Goal: Task Accomplishment & Management: Manage account settings

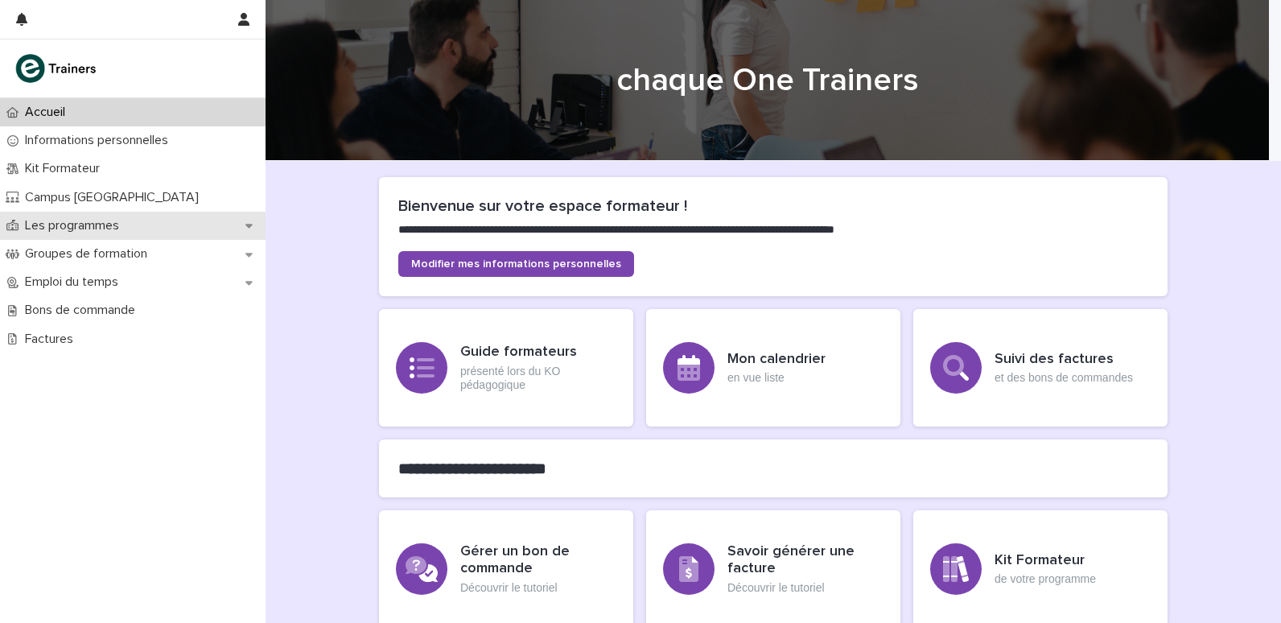
click at [158, 237] on div "Les programmes" at bounding box center [132, 226] width 265 height 28
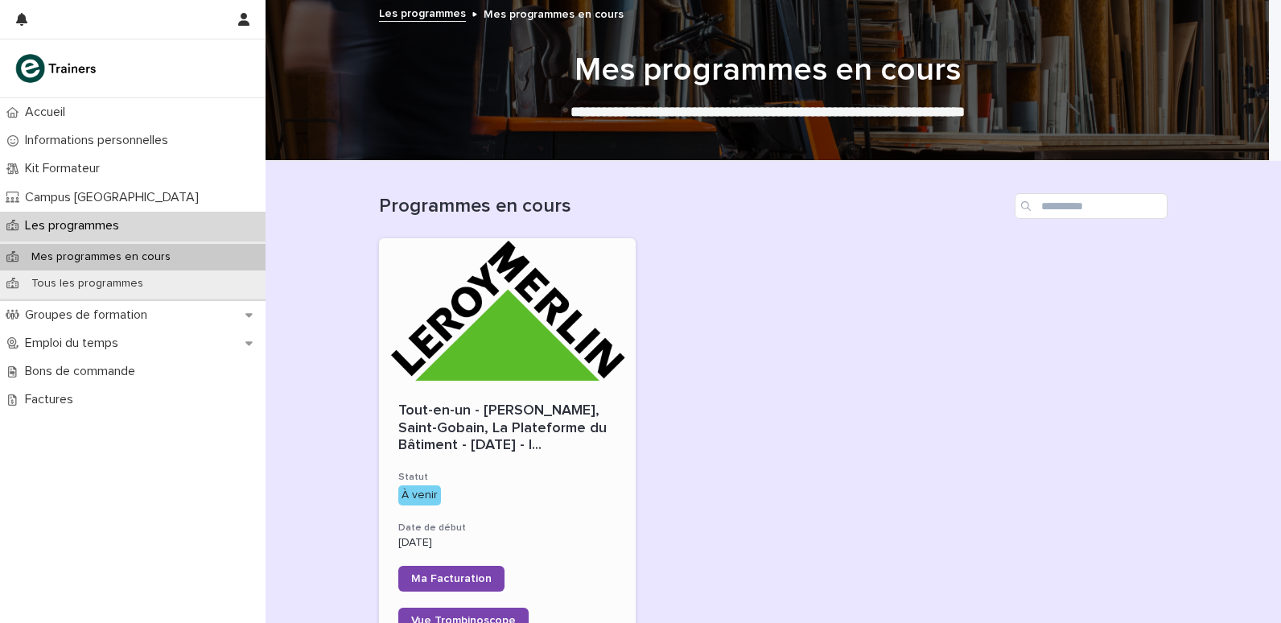
click at [446, 332] on div at bounding box center [507, 310] width 257 height 145
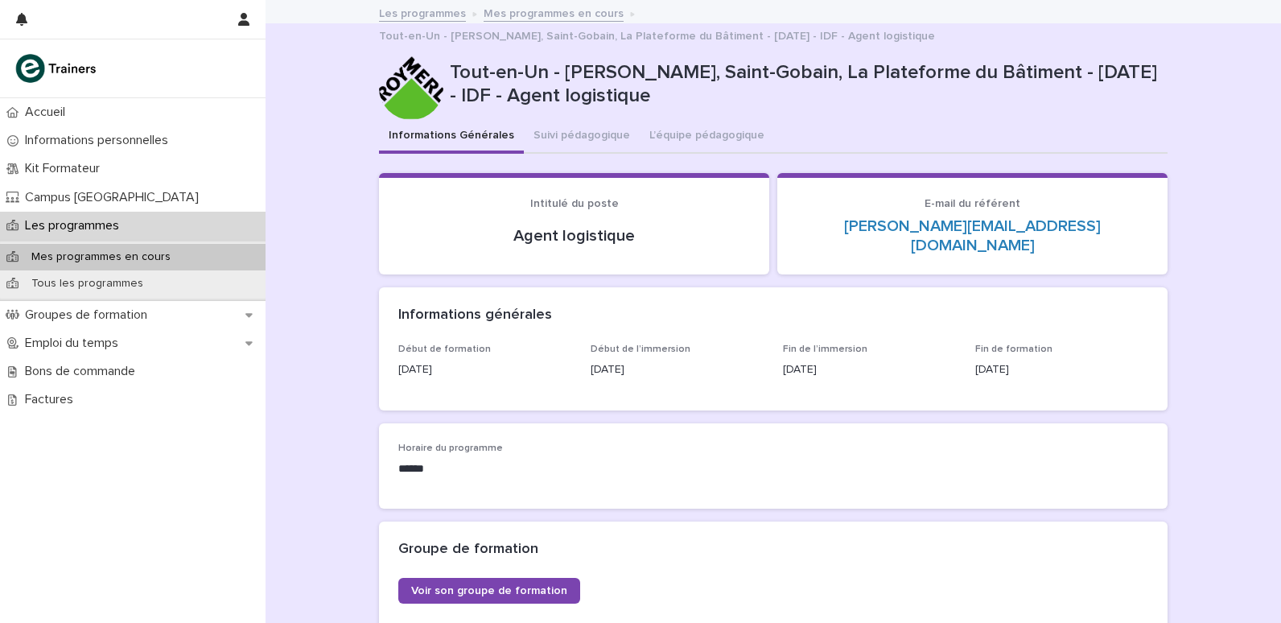
click at [442, 316] on div "Informations générales" at bounding box center [773, 315] width 788 height 56
click at [543, 249] on section "Intitulé du poste Agent logistique" at bounding box center [574, 224] width 390 height 102
click at [101, 146] on p "Informations personnelles" at bounding box center [100, 140] width 162 height 15
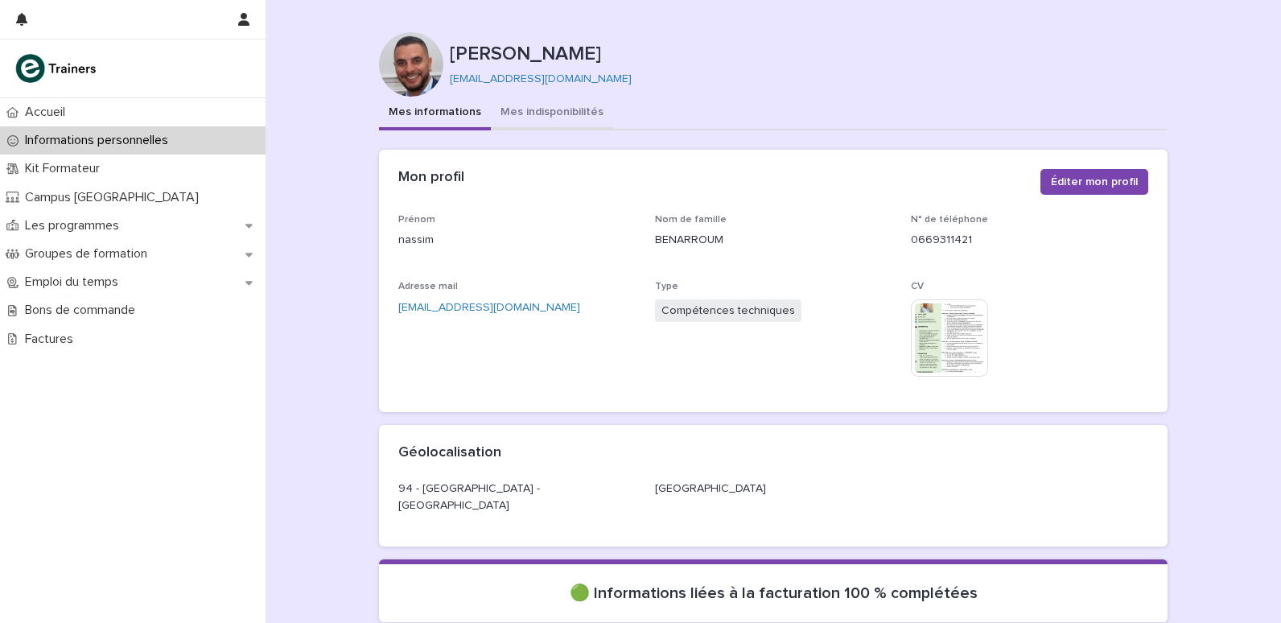
click at [576, 113] on button "Mes indisponibilités" at bounding box center [552, 114] width 122 height 34
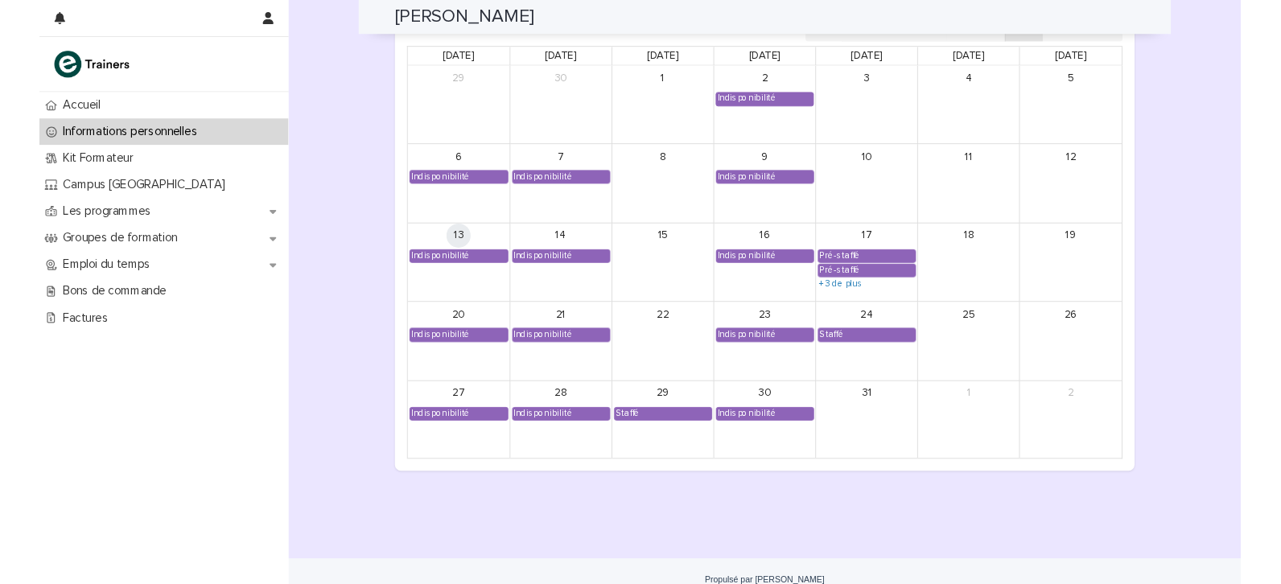
scroll to position [1442, 0]
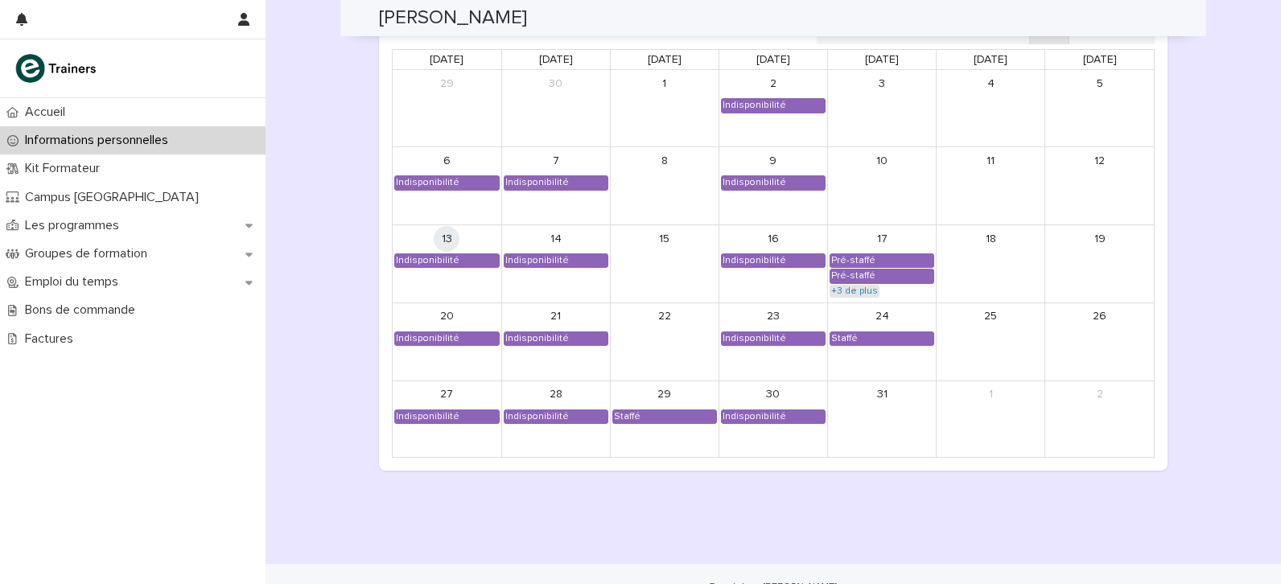
click at [847, 290] on link "+3 de plus" at bounding box center [854, 291] width 50 height 13
